Goal: Task Accomplishment & Management: Complete application form

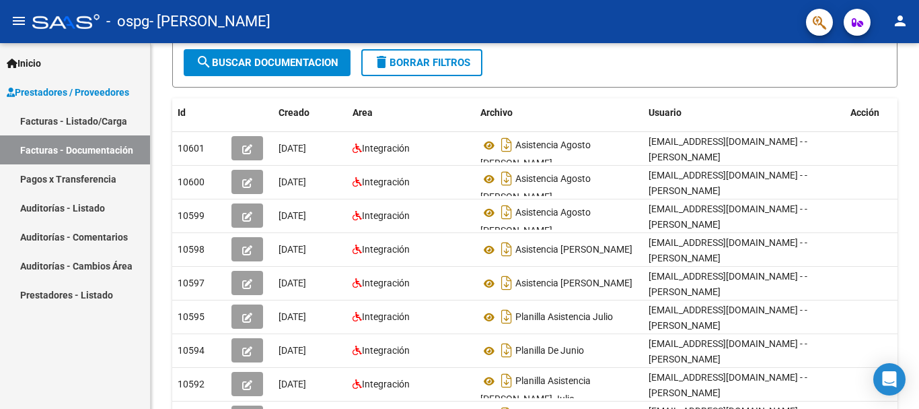
scroll to position [193, 0]
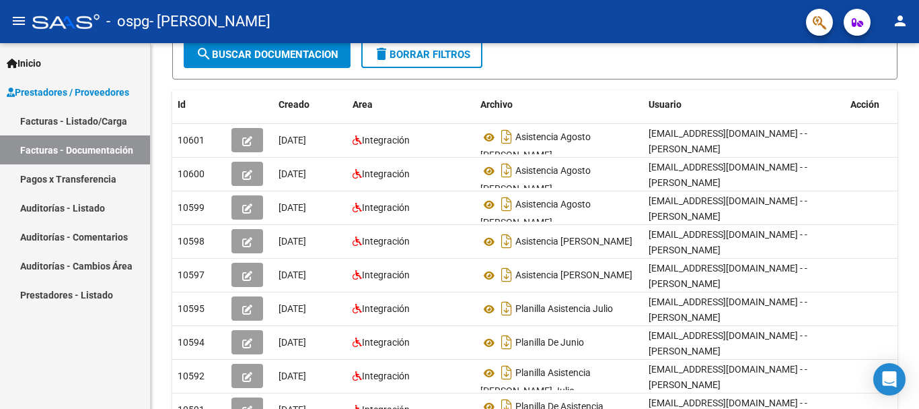
click at [110, 127] on link "Facturas - Listado/Carga" at bounding box center [75, 120] width 150 height 29
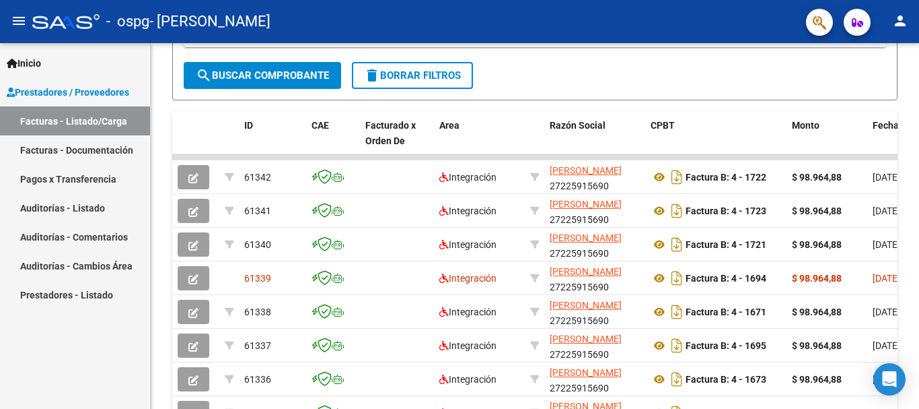
scroll to position [0, 1]
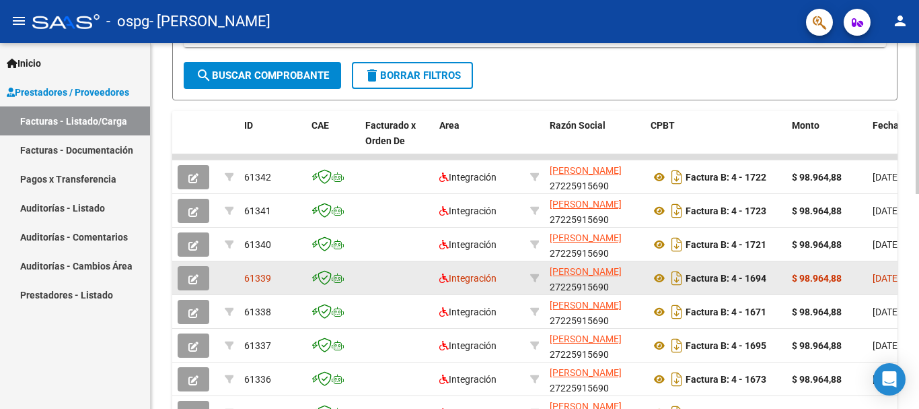
click at [693, 280] on strong "Factura B: 4 - 1694" at bounding box center [726, 278] width 81 height 11
click at [430, 238] on datatable-body-cell at bounding box center [397, 244] width 74 height 33
click at [657, 278] on icon at bounding box center [660, 278] width 18 height 16
click at [678, 281] on icon "Descargar documento" at bounding box center [677, 278] width 18 height 22
click at [187, 275] on button "button" at bounding box center [194, 278] width 32 height 24
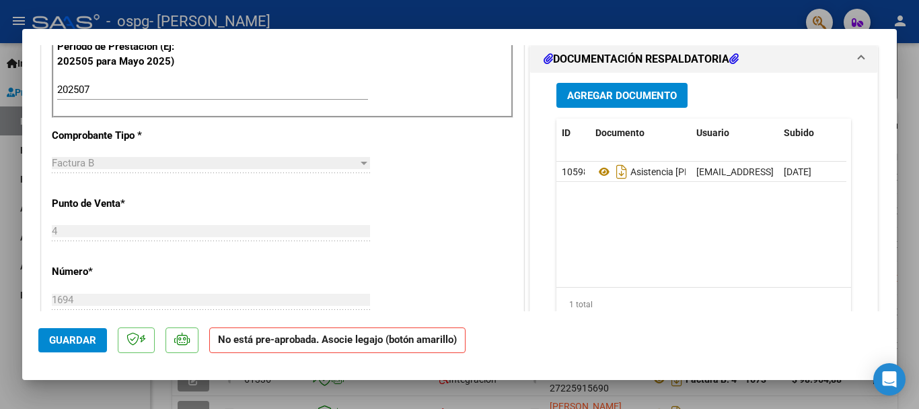
scroll to position [396, 0]
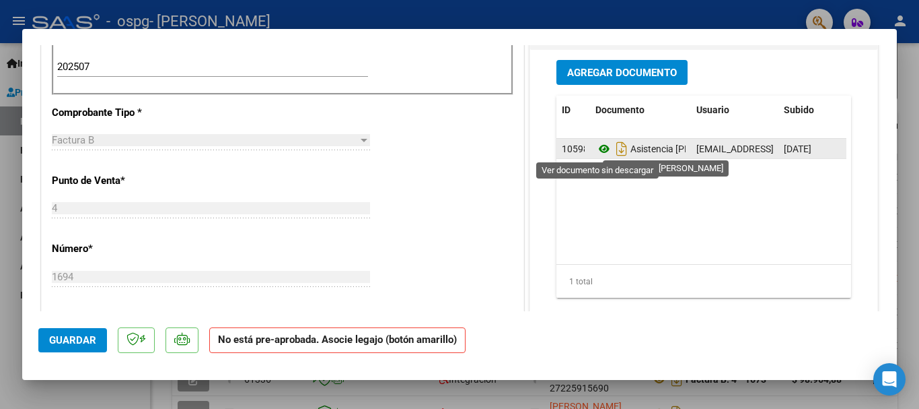
click at [596, 149] on icon at bounding box center [605, 149] width 18 height 16
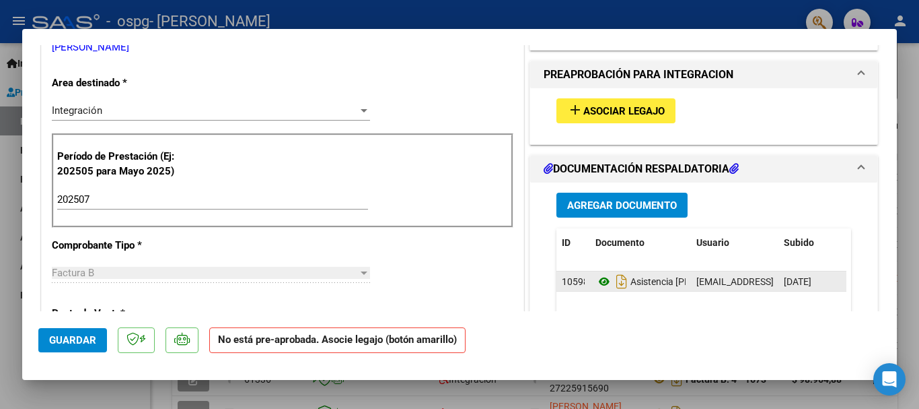
scroll to position [262, 0]
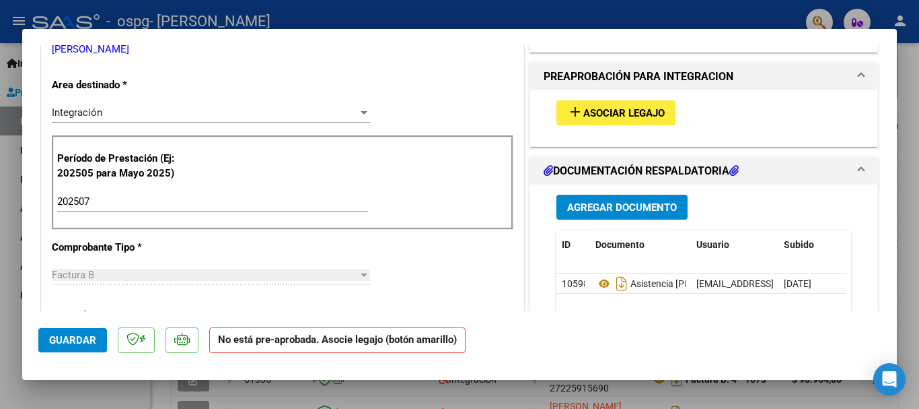
click at [643, 208] on span "Agregar Documento" at bounding box center [622, 207] width 110 height 12
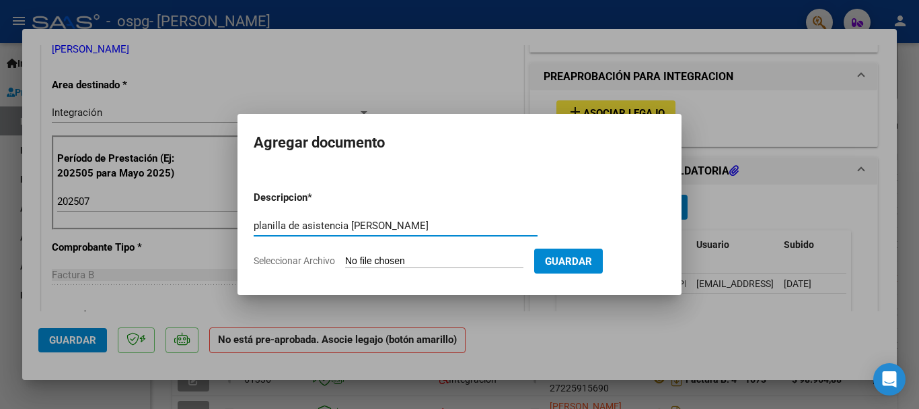
click at [377, 225] on input "planilla de asistencia [PERSON_NAME]" at bounding box center [396, 225] width 284 height 12
type input "planilla de asistencia [PERSON_NAME]"
click at [454, 261] on input "Seleccionar Archivo" at bounding box center [434, 261] width 178 height 13
type input "C:\fakepath\DOC-20250914-WA0118..pdf"
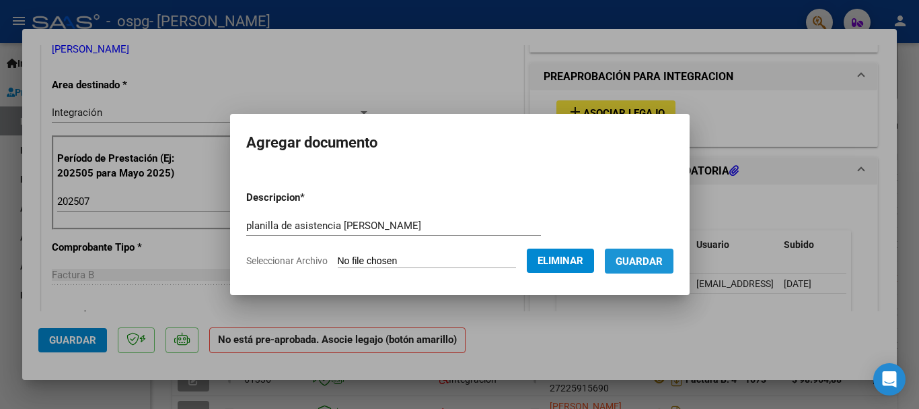
click at [663, 258] on span "Guardar" at bounding box center [639, 261] width 47 height 12
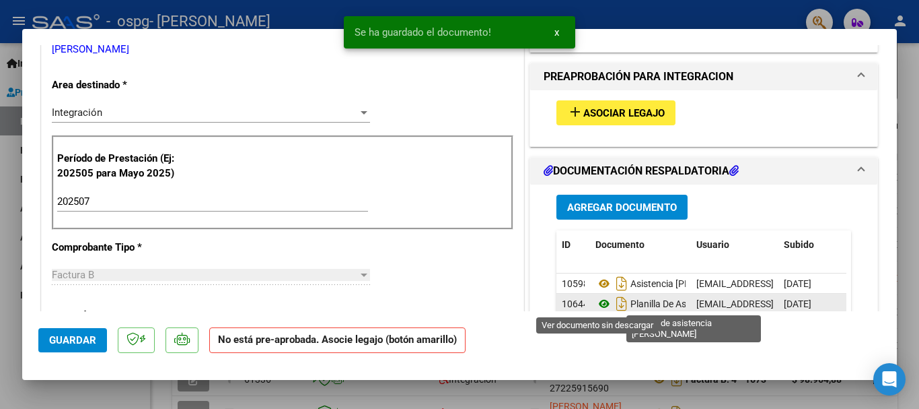
click at [598, 304] on icon at bounding box center [605, 303] width 18 height 16
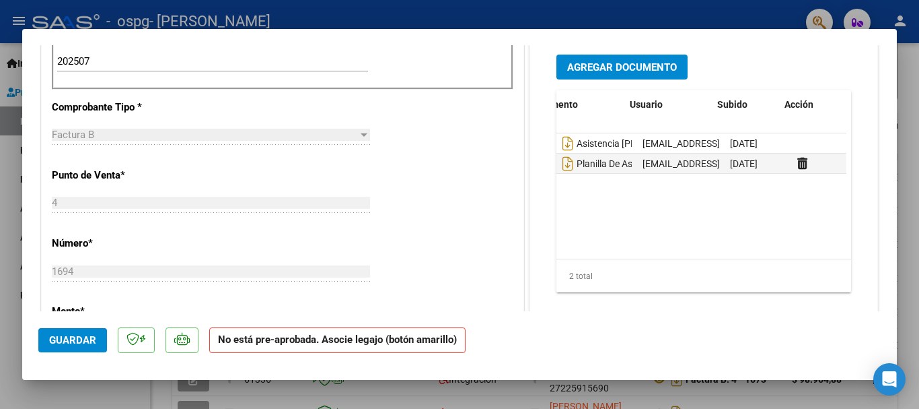
scroll to position [0, 67]
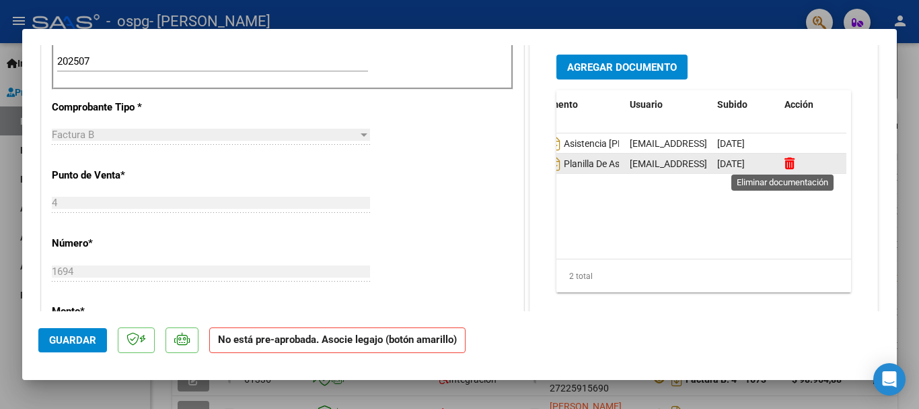
click at [785, 162] on icon at bounding box center [790, 163] width 10 height 13
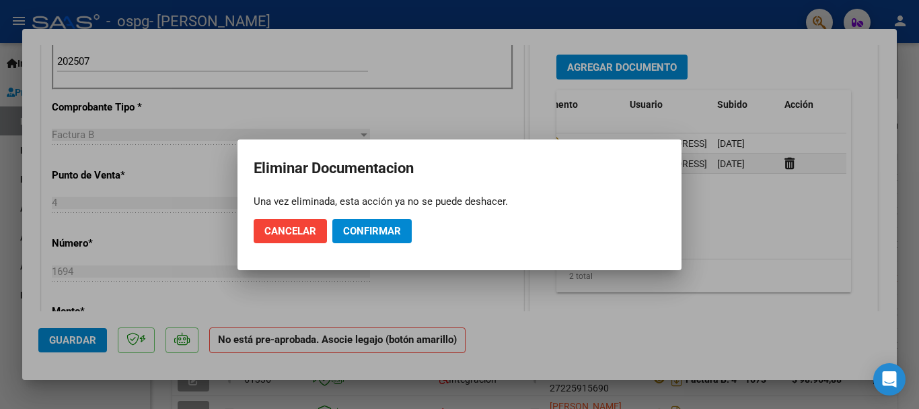
click at [771, 203] on div at bounding box center [459, 204] width 919 height 409
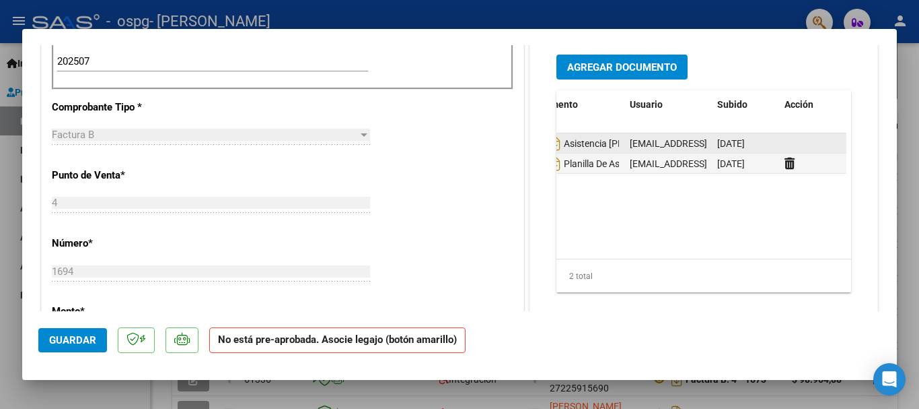
click at [718, 144] on span "[DATE]" at bounding box center [732, 143] width 28 height 11
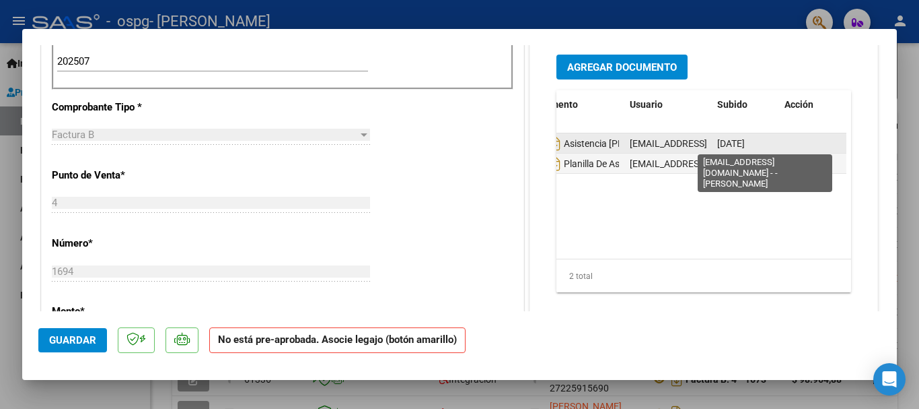
click at [659, 146] on span "[EMAIL_ADDRESS][DOMAIN_NAME] - - [PERSON_NAME]" at bounding box center [746, 143] width 233 height 11
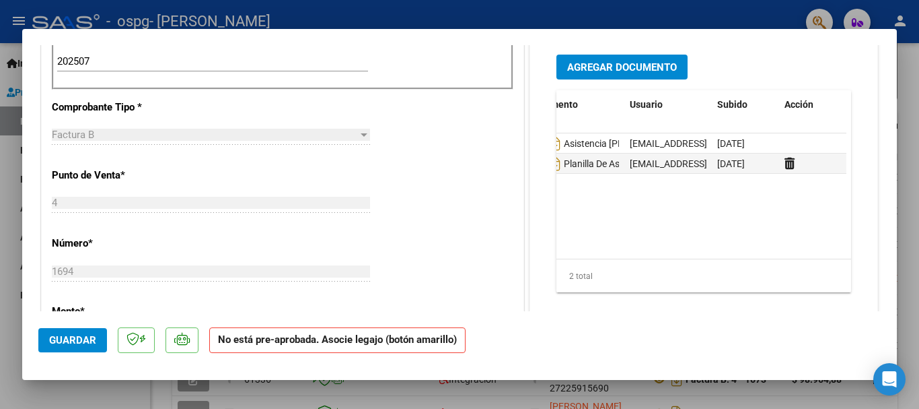
scroll to position [0, 0]
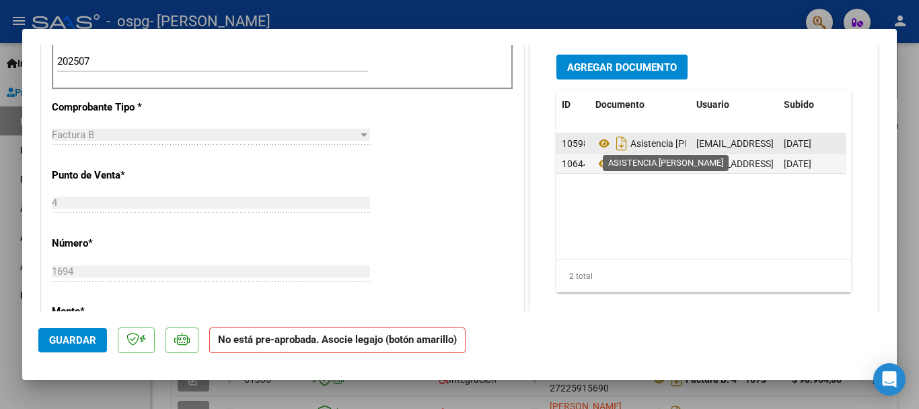
click at [634, 143] on span "Asistencia [PERSON_NAME]" at bounding box center [672, 143] width 152 height 11
click at [574, 139] on span "10598" at bounding box center [575, 143] width 27 height 11
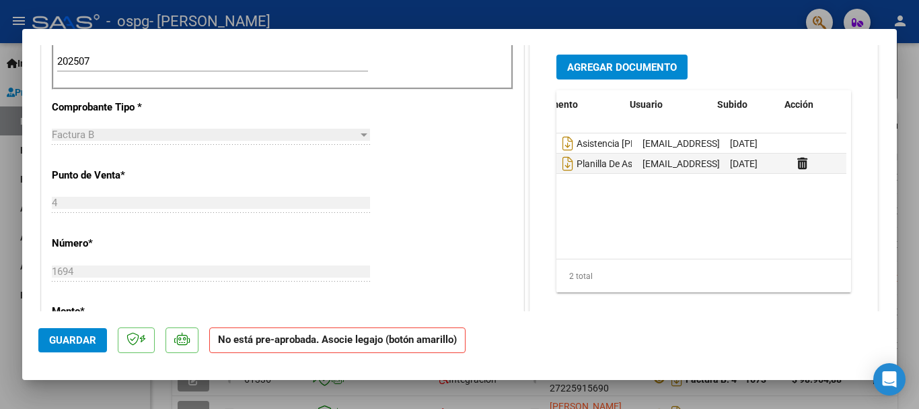
scroll to position [0, 67]
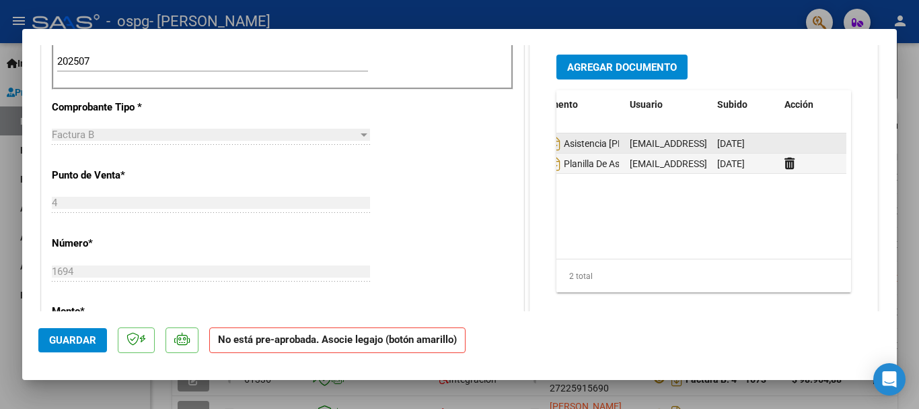
click at [745, 139] on span "[DATE]" at bounding box center [732, 143] width 28 height 11
drag, startPoint x: 762, startPoint y: 140, endPoint x: 795, endPoint y: 204, distance: 71.9
click at [795, 204] on datatable-body "10598 Asistencia [PERSON_NAME] [EMAIL_ADDRESS][DOMAIN_NAME] - - [PERSON_NAME] […" at bounding box center [702, 195] width 290 height 125
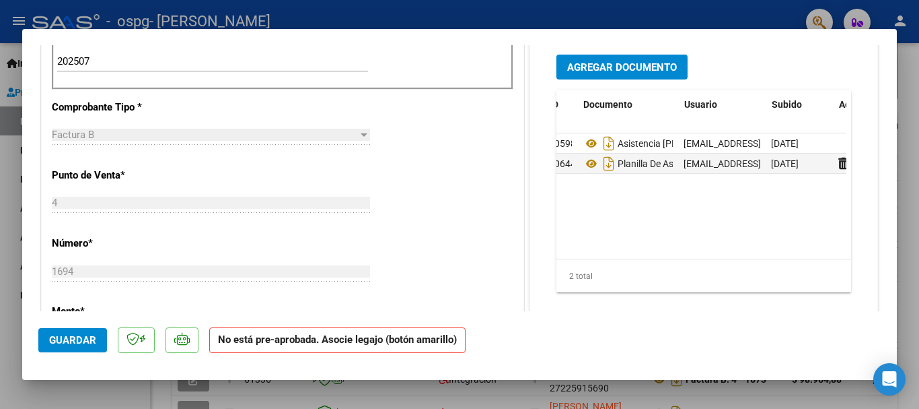
scroll to position [0, 0]
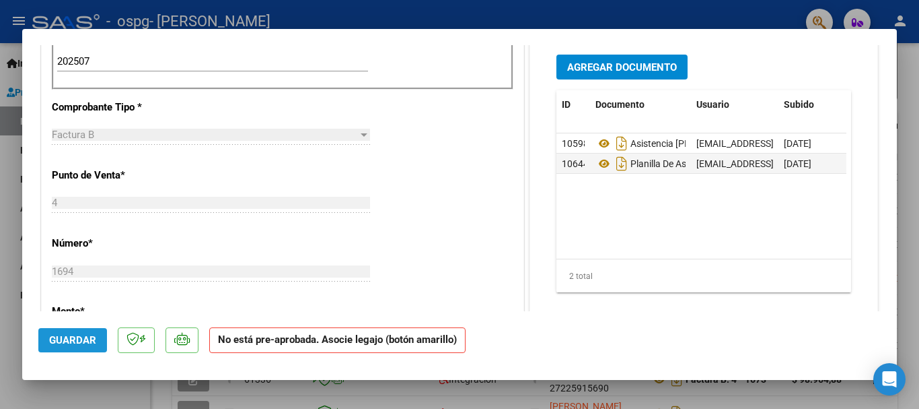
click at [67, 337] on span "Guardar" at bounding box center [72, 340] width 47 height 12
